Goal: Task Accomplishment & Management: Manage account settings

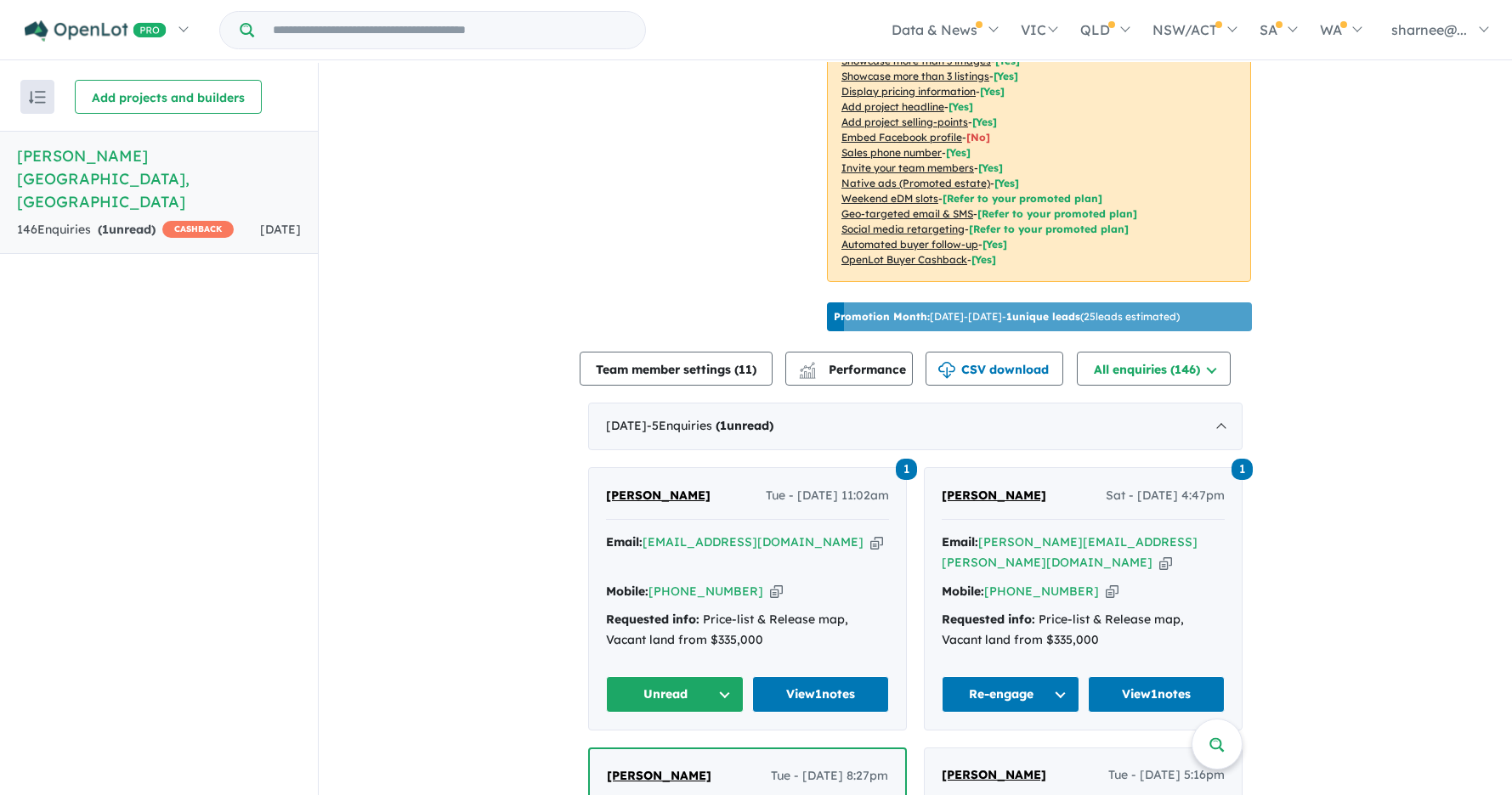
scroll to position [566, 0]
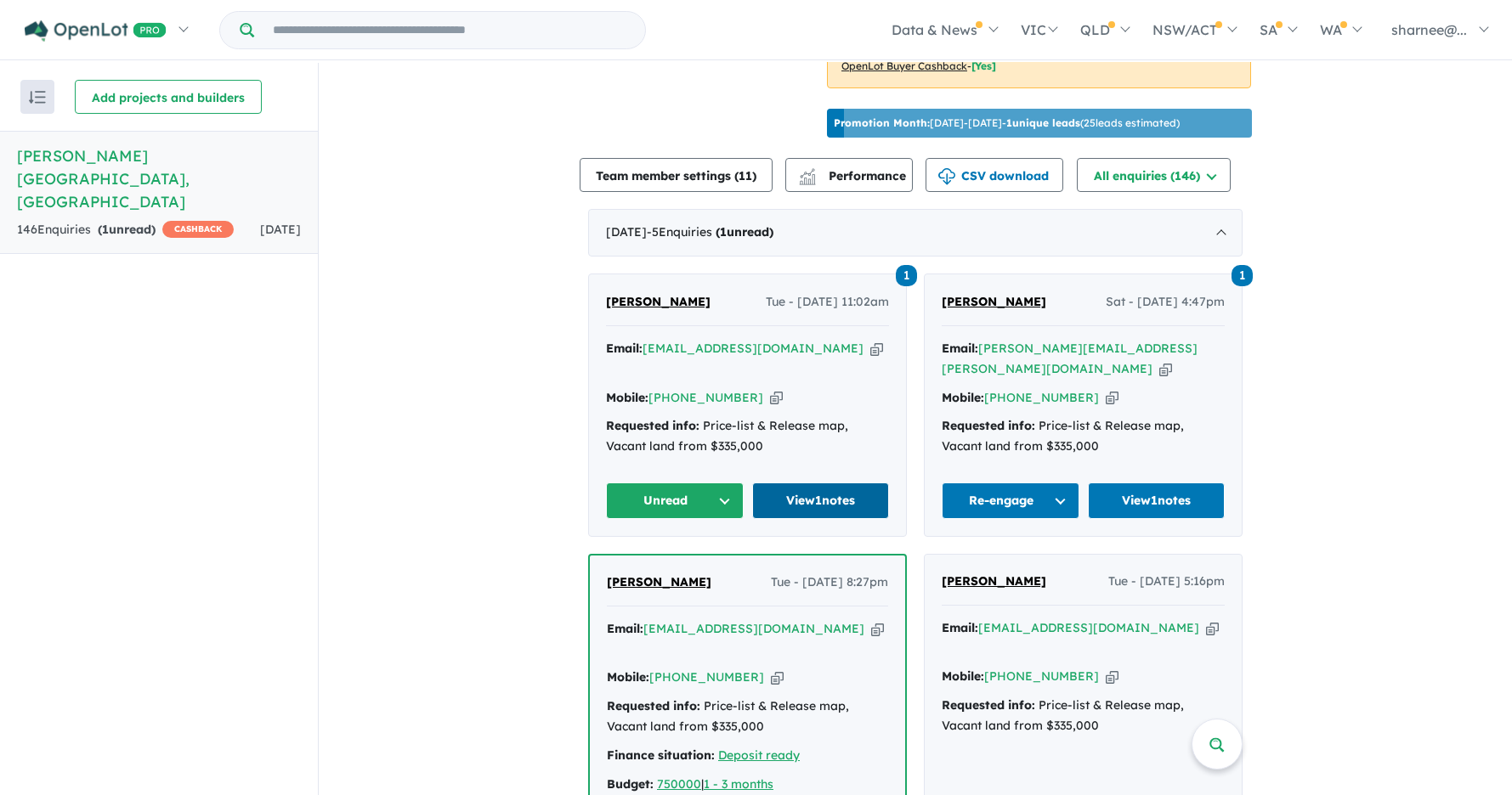
click at [800, 488] on link "View 1 notes" at bounding box center [820, 501] width 137 height 37
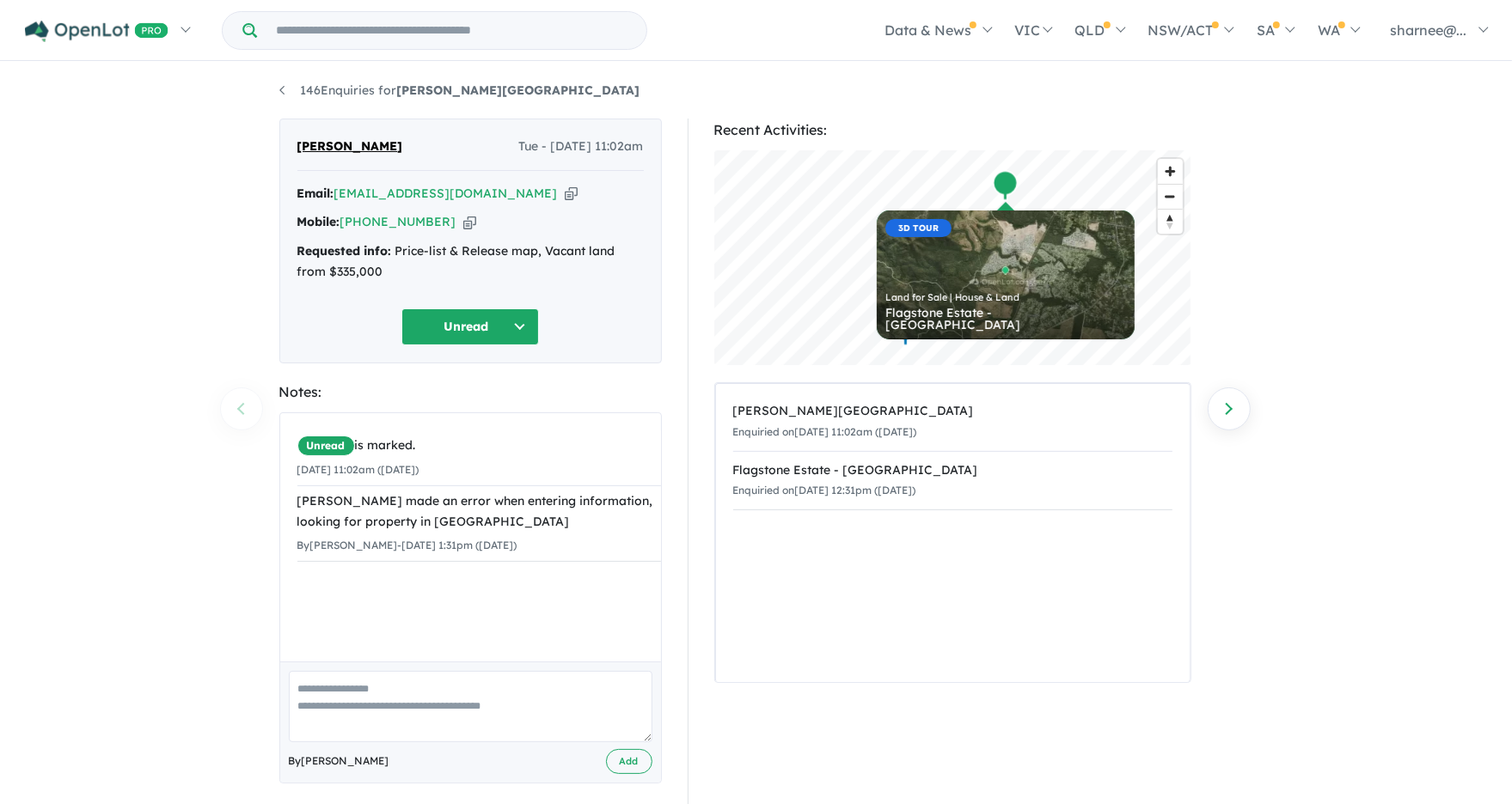
click at [526, 333] on button "Unread" at bounding box center [470, 327] width 138 height 37
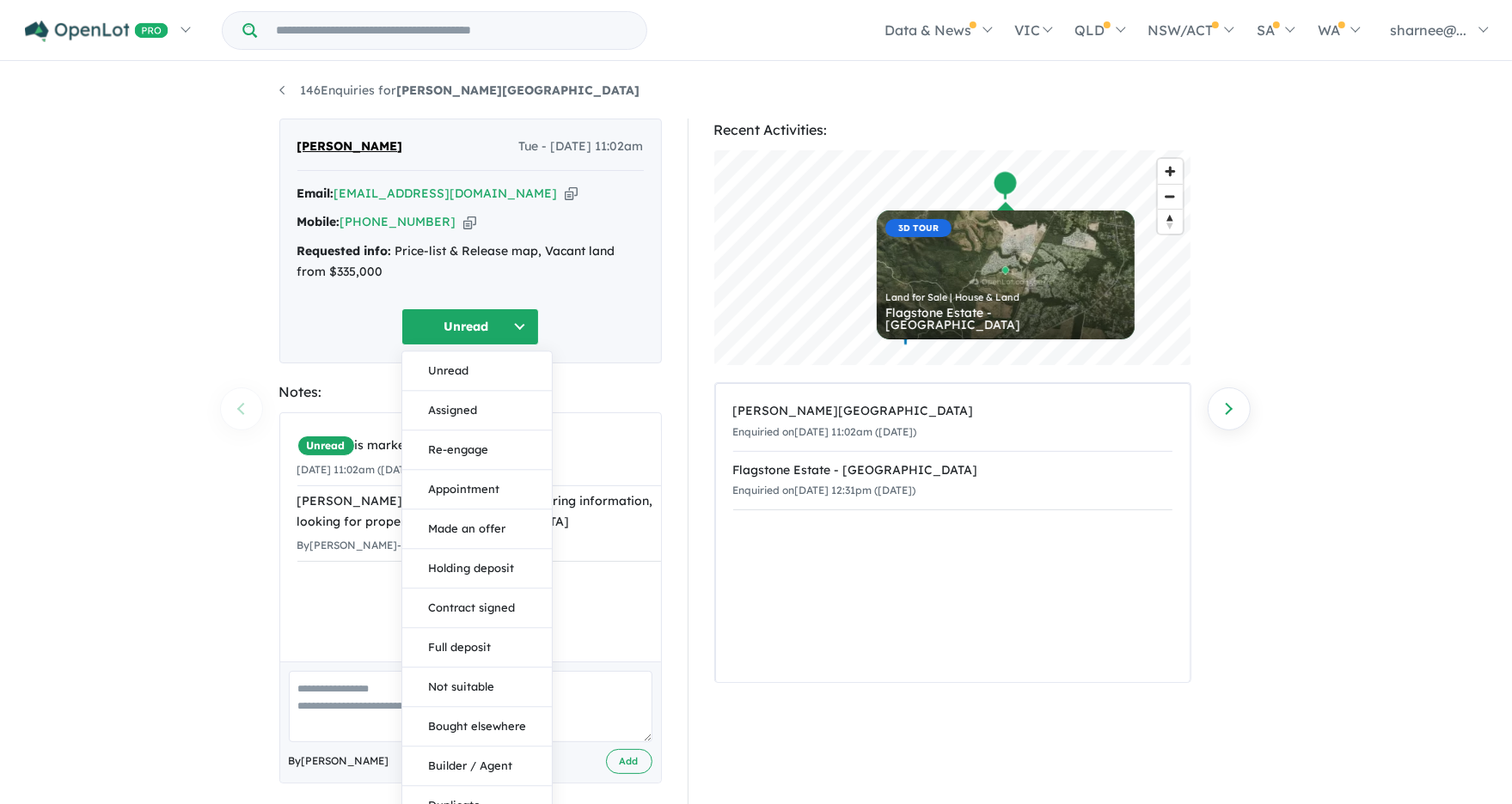
click at [460, 678] on button "Not suitable" at bounding box center [477, 688] width 150 height 39
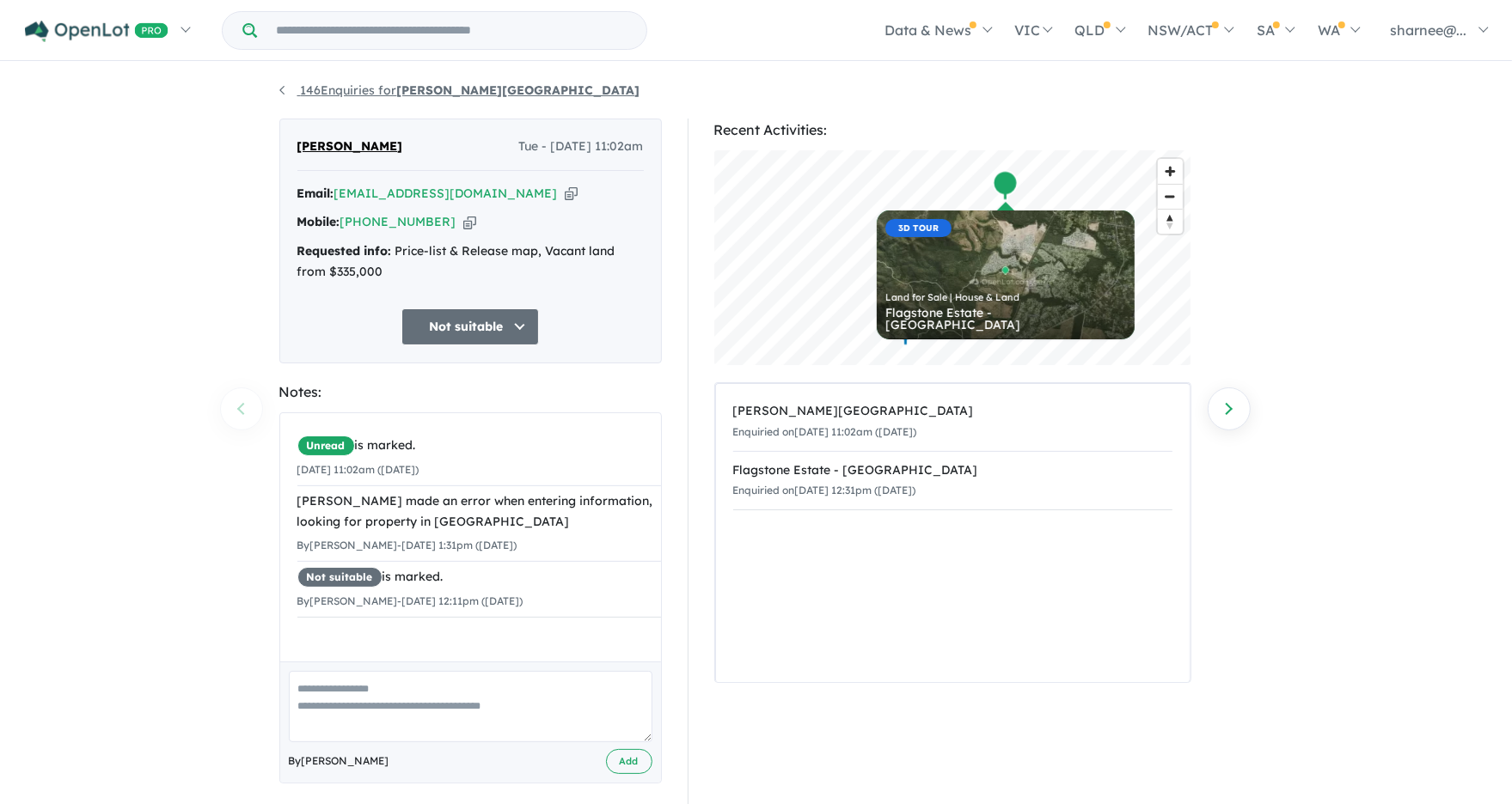
click at [316, 92] on link "146 Enquiries for Palomino - Armstrong Creek" at bounding box center [459, 90] width 361 height 16
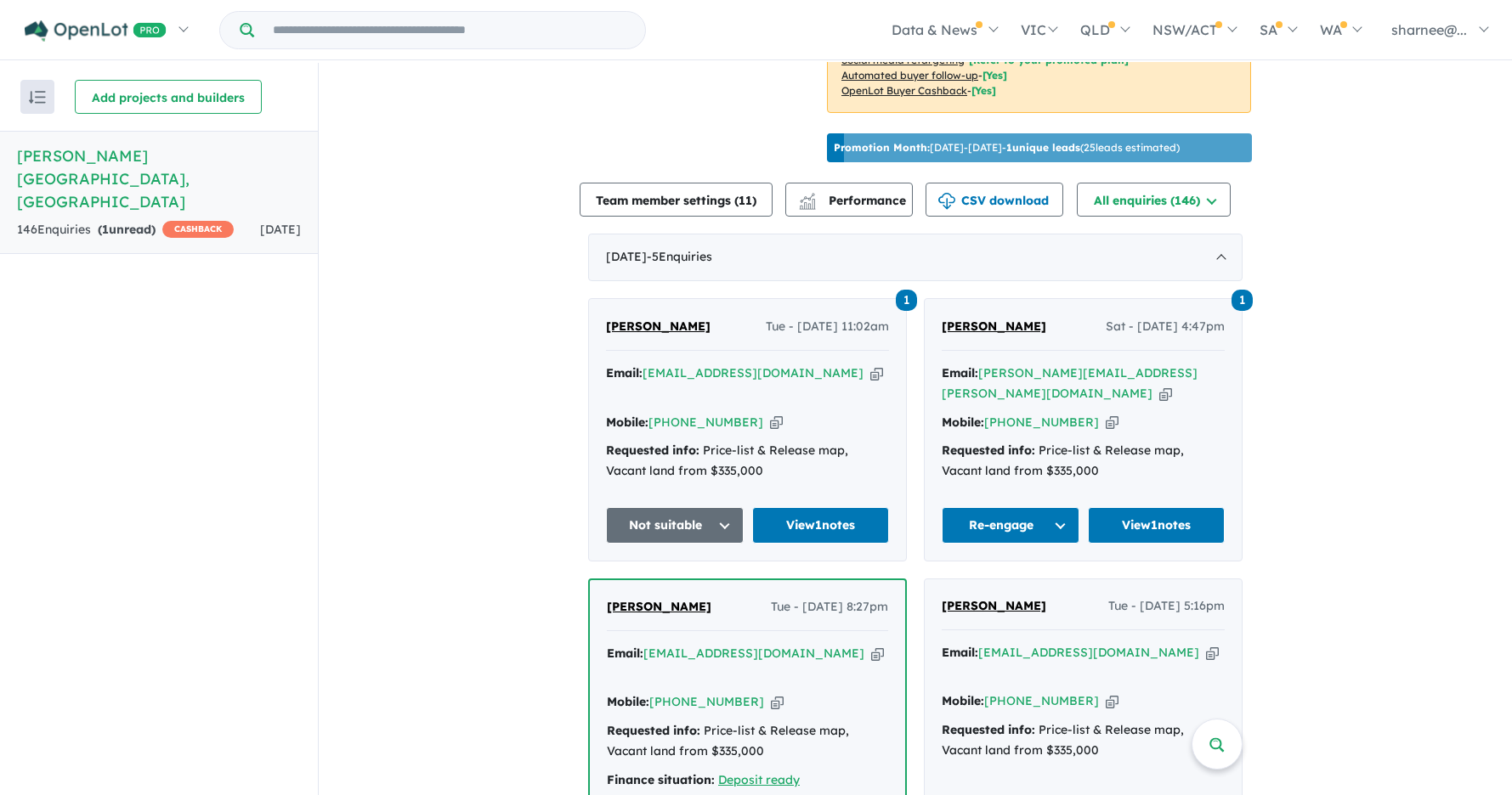
scroll to position [226, 0]
